Goal: Task Accomplishment & Management: Use online tool/utility

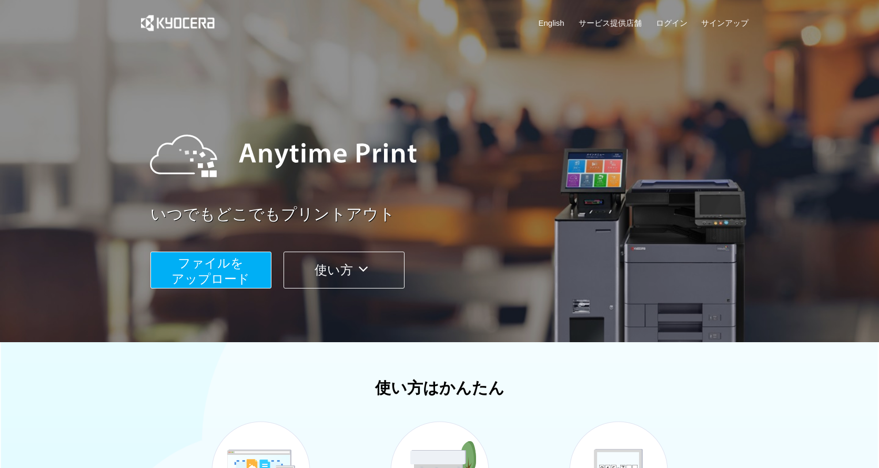
click at [221, 275] on span "ファイルを ​​アップロード" at bounding box center [210, 271] width 78 height 30
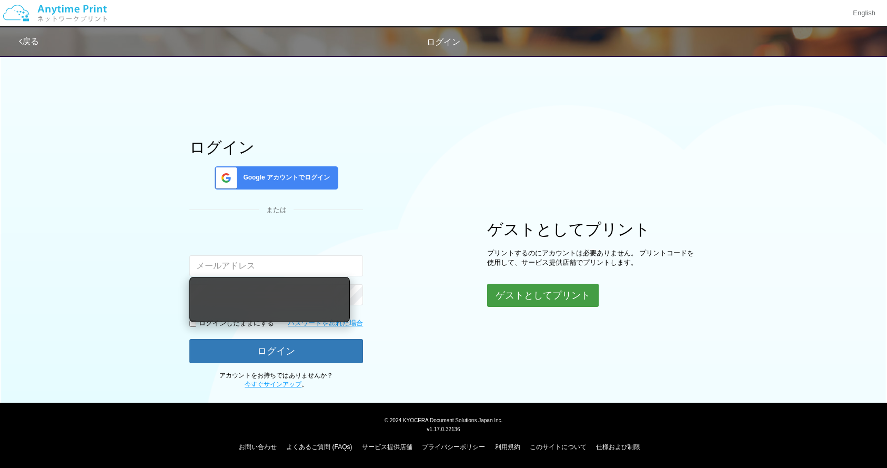
click at [510, 292] on button "ゲストとしてプリント" at bounding box center [542, 294] width 111 height 23
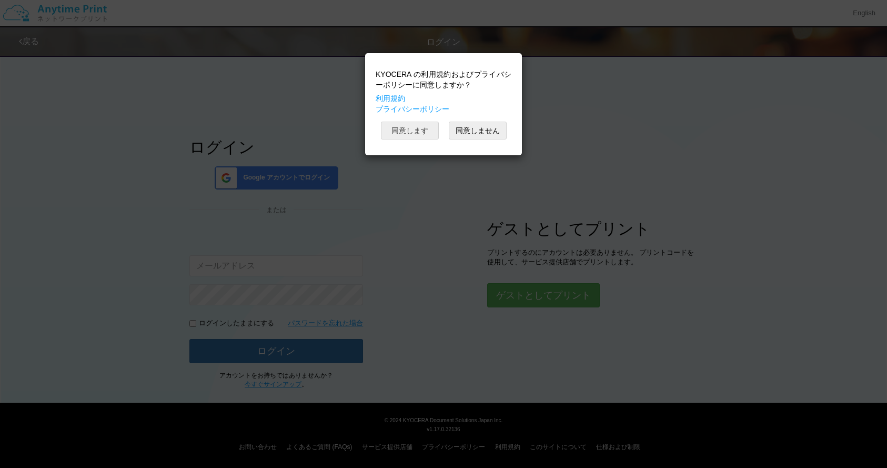
click at [417, 127] on button "同意します" at bounding box center [410, 130] width 58 height 18
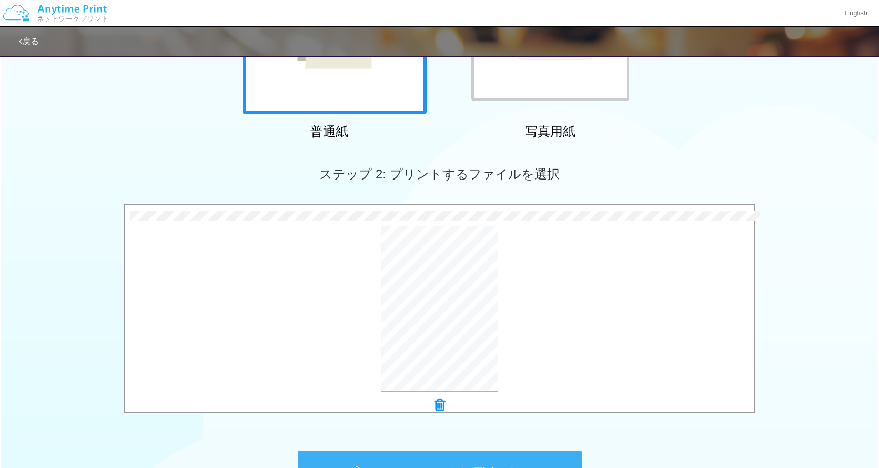
scroll to position [332, 0]
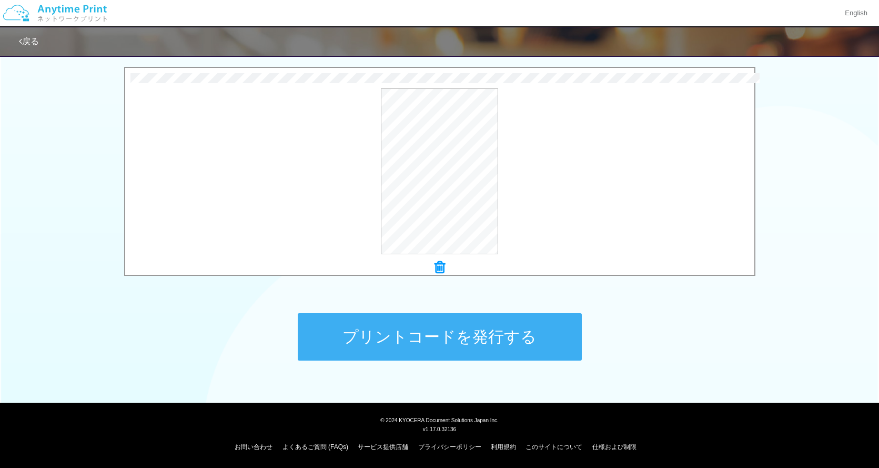
click at [520, 334] on button "プリントコードを発行する" at bounding box center [440, 336] width 284 height 47
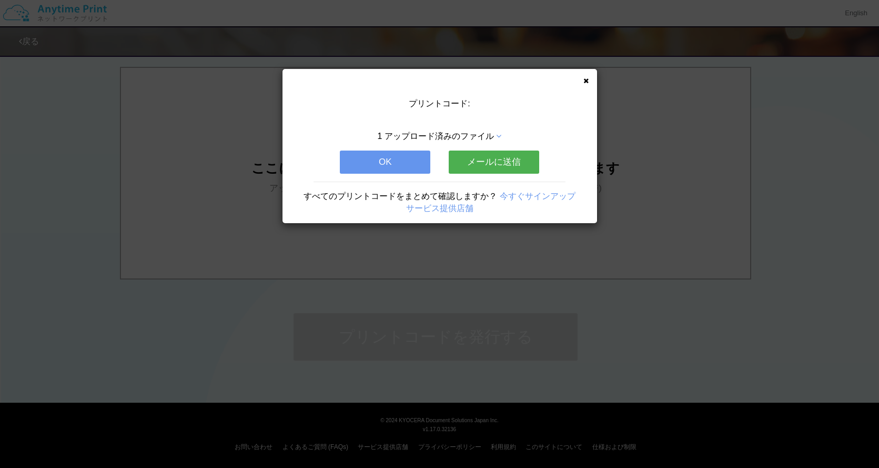
scroll to position [0, 0]
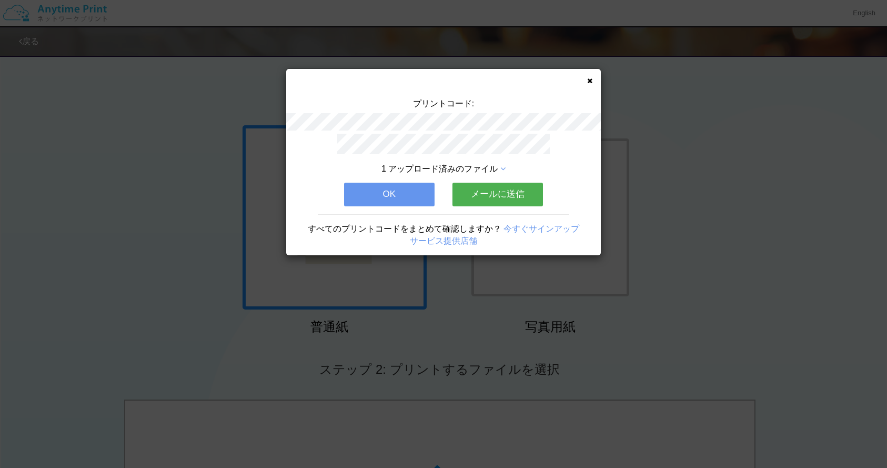
click at [516, 197] on button "メールに送信" at bounding box center [497, 193] width 90 height 23
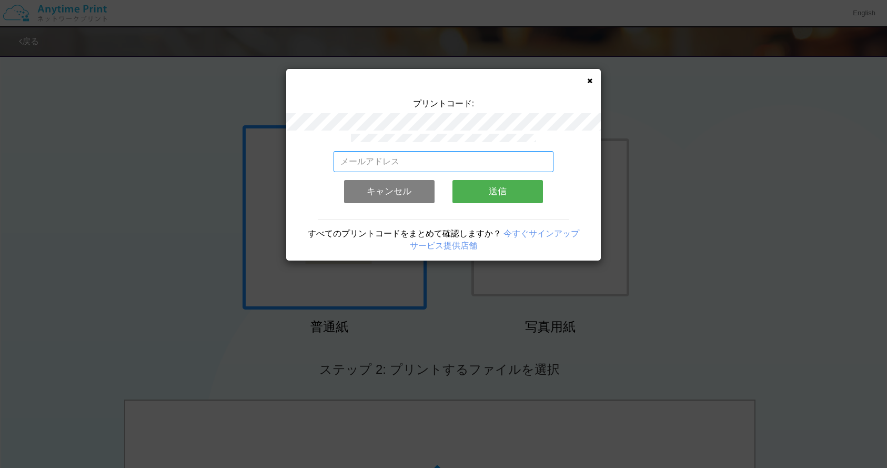
click at [489, 166] on input "email" at bounding box center [443, 161] width 220 height 21
type input "[EMAIL_ADDRESS][DOMAIN_NAME]"
click at [471, 201] on button "送信" at bounding box center [497, 191] width 90 height 23
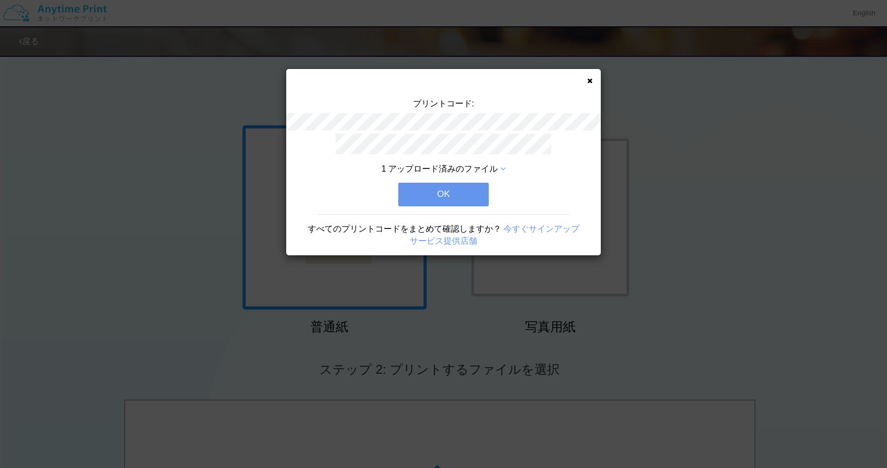
click at [437, 195] on button "OK" at bounding box center [443, 193] width 90 height 23
